Goal: Task Accomplishment & Management: Use online tool/utility

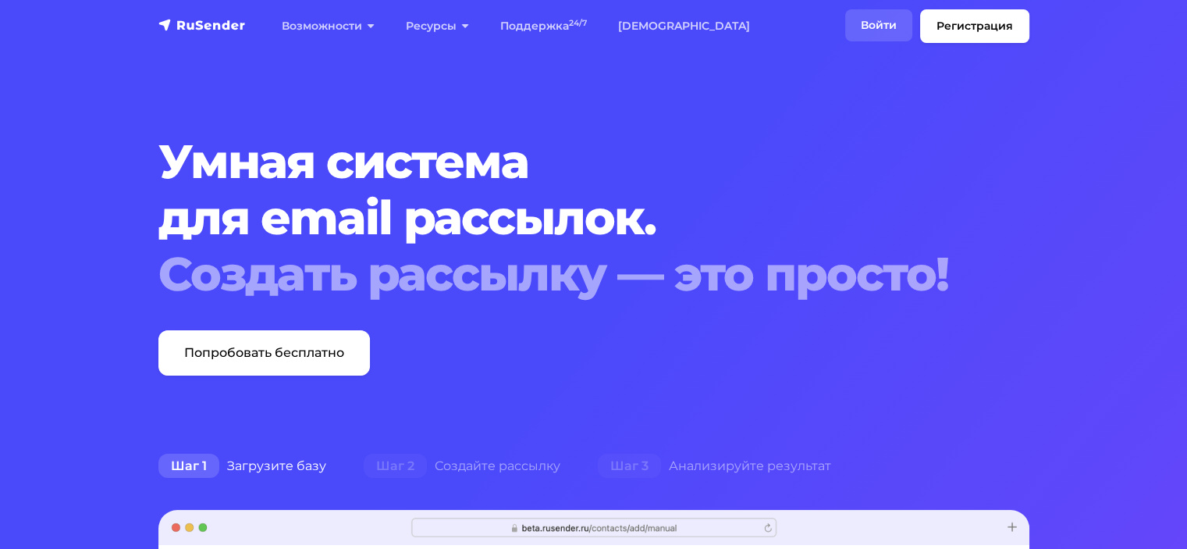
click at [887, 27] on link "Войти" at bounding box center [878, 25] width 67 height 32
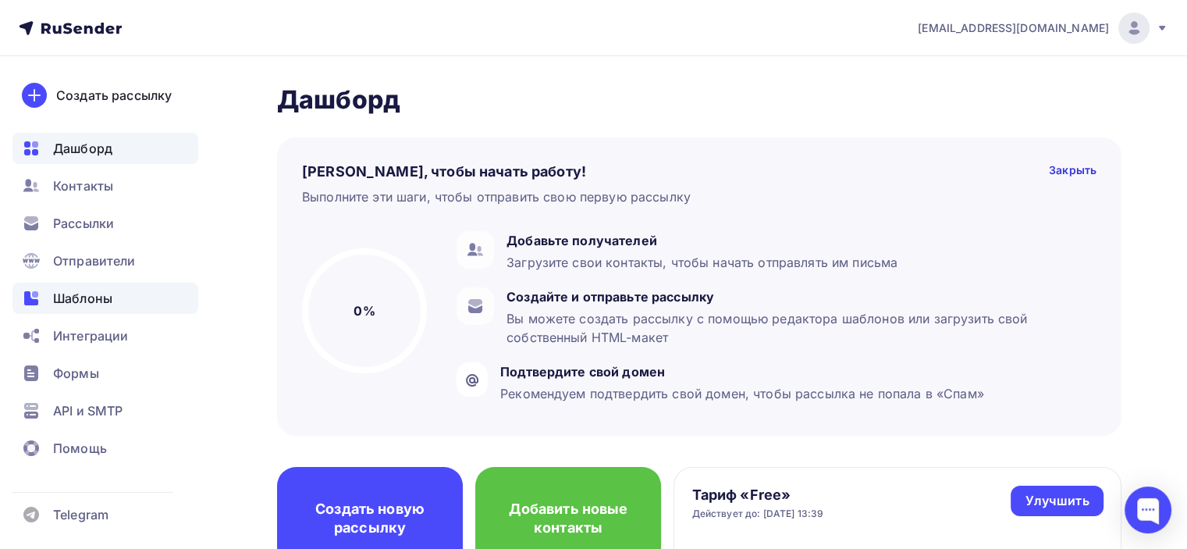
click at [107, 296] on span "Шаблоны" at bounding box center [82, 298] width 59 height 19
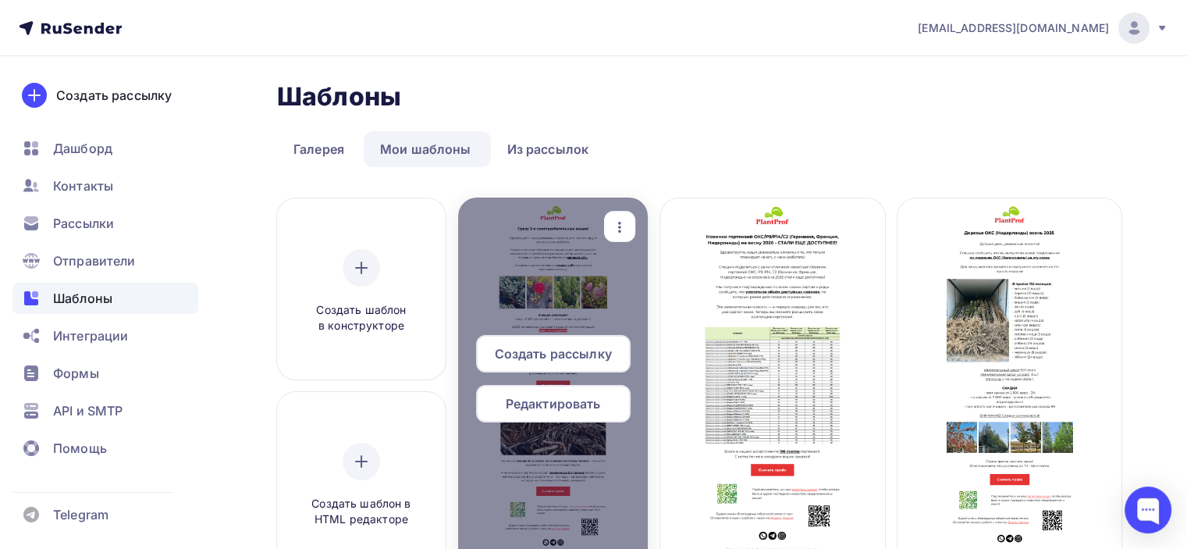
click at [575, 404] on span "Редактировать" at bounding box center [553, 403] width 95 height 19
